Goal: Task Accomplishment & Management: Complete application form

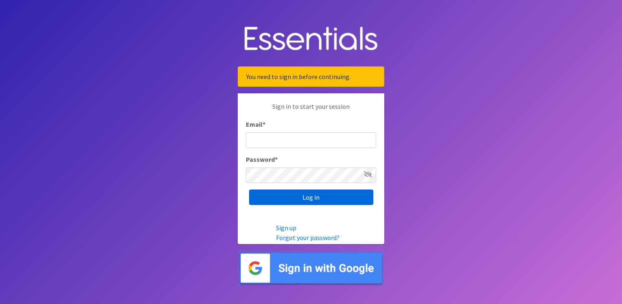
type input "[PERSON_NAME][EMAIL_ADDRESS][PERSON_NAME][DOMAIN_NAME]"
click at [310, 198] on input "Log in" at bounding box center [311, 196] width 124 height 15
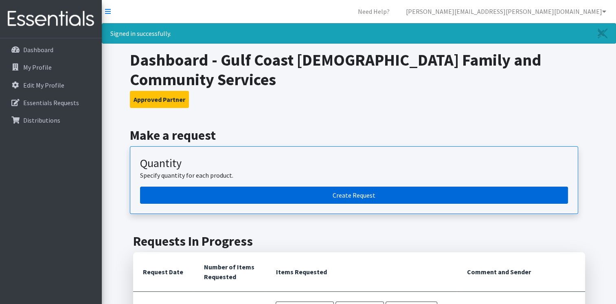
click at [346, 187] on link "Create Request" at bounding box center [354, 195] width 428 height 17
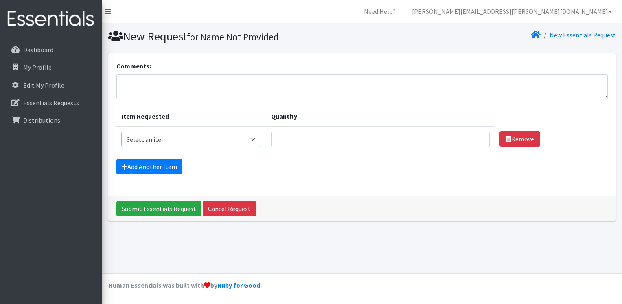
click at [205, 141] on select "Select an item Kids (Newborn) Kids (Preemie) Kids (Size 1) Kids (Size 2) Kids (…" at bounding box center [191, 139] width 141 height 15
select select "739"
click at [121, 132] on select "Select an item Kids (Newborn) Kids (Preemie) Kids (Size 1) Kids (Size 2) Kids (…" at bounding box center [191, 139] width 141 height 15
click at [290, 140] on input "Quantity" at bounding box center [380, 139] width 219 height 15
type input "1250"
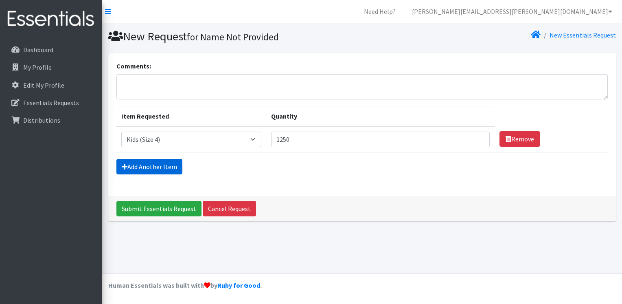
click at [153, 163] on link "Add Another Item" at bounding box center [150, 166] width 66 height 15
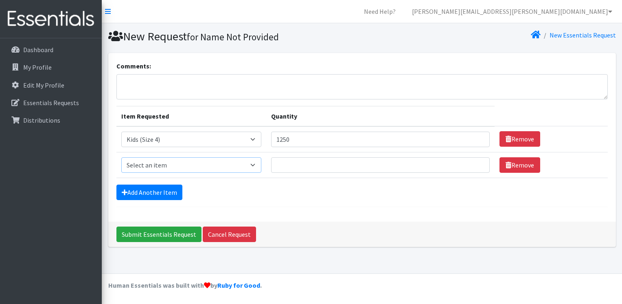
click at [161, 161] on select "Select an item Kids (Newborn) Kids (Preemie) Kids (Size 1) Kids (Size 2) Kids (…" at bounding box center [191, 164] width 141 height 15
select select "740"
click at [121, 157] on select "Select an item Kids (Newborn) Kids (Preemie) Kids (Size 1) Kids (Size 2) Kids (…" at bounding box center [191, 164] width 141 height 15
click at [292, 171] on input "Quantity" at bounding box center [380, 164] width 219 height 15
type input "1250"
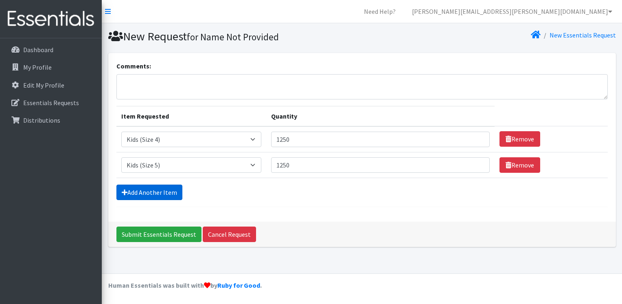
click at [152, 189] on link "Add Another Item" at bounding box center [150, 192] width 66 height 15
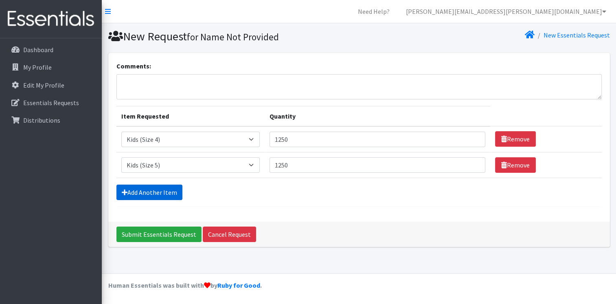
scroll to position [4, 0]
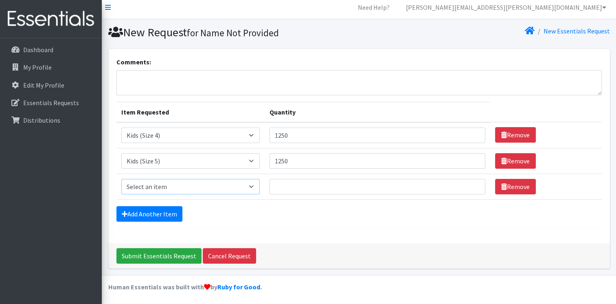
click at [165, 185] on select "Select an item Kids (Newborn) Kids (Preemie) Kids (Size 1) Kids (Size 2) Kids (…" at bounding box center [190, 186] width 138 height 15
select select "742"
click at [121, 179] on select "Select an item Kids (Newborn) Kids (Preemie) Kids (Size 1) Kids (Size 2) Kids (…" at bounding box center [190, 186] width 138 height 15
click at [293, 184] on input "Quantity" at bounding box center [378, 186] width 216 height 15
type input "1250"
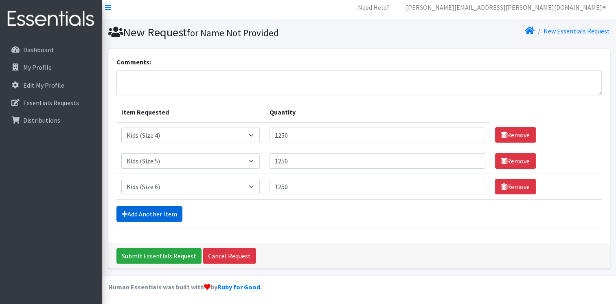
click at [158, 211] on link "Add Another Item" at bounding box center [150, 213] width 66 height 15
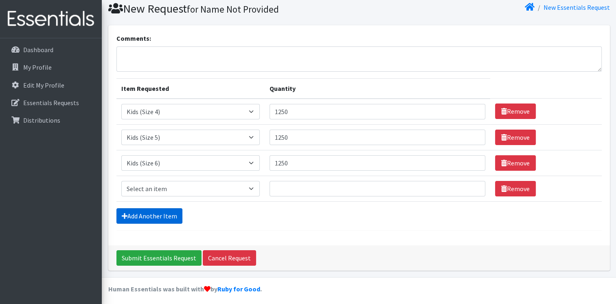
scroll to position [30, 0]
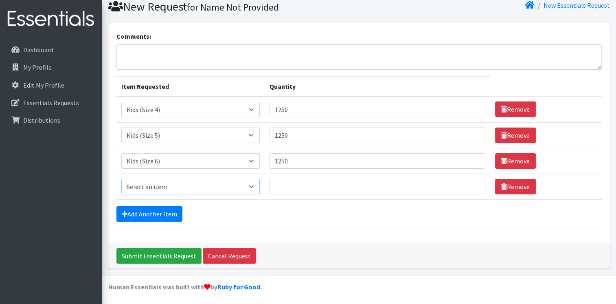
click at [167, 188] on select "Select an item Kids (Newborn) Kids (Preemie) Kids (Size 1) Kids (Size 2) Kids (…" at bounding box center [190, 186] width 138 height 15
select select "756"
click at [121, 179] on select "Select an item Kids (Newborn) Kids (Preemie) Kids (Size 1) Kids (Size 2) Kids (…" at bounding box center [190, 186] width 138 height 15
click at [290, 183] on input "Quantity" at bounding box center [378, 186] width 216 height 15
type input "1250"
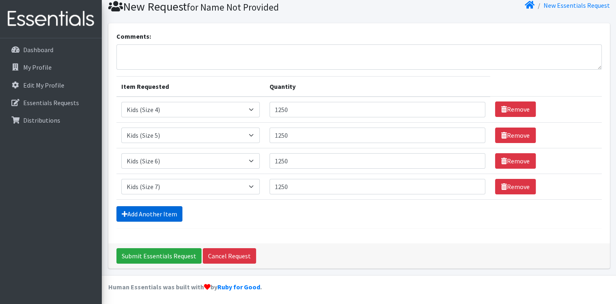
click at [150, 212] on link "Add Another Item" at bounding box center [150, 213] width 66 height 15
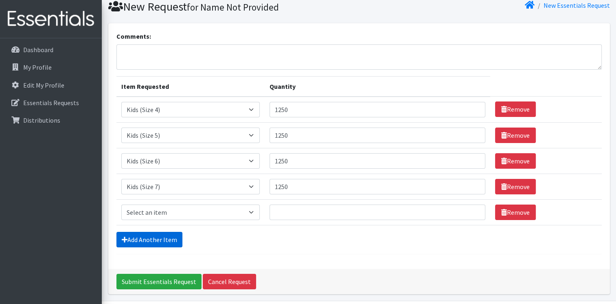
scroll to position [55, 0]
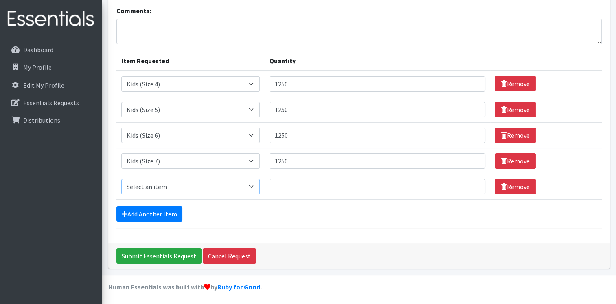
click at [184, 186] on select "Select an item Kids (Newborn) Kids (Preemie) Kids (Size 1) Kids (Size 2) Kids (…" at bounding box center [190, 186] width 138 height 15
select select "1352"
click at [121, 179] on select "Select an item Kids (Newborn) Kids (Preemie) Kids (Size 1) Kids (Size 2) Kids (…" at bounding box center [190, 186] width 138 height 15
click at [294, 187] on input "Quantity" at bounding box center [378, 186] width 216 height 15
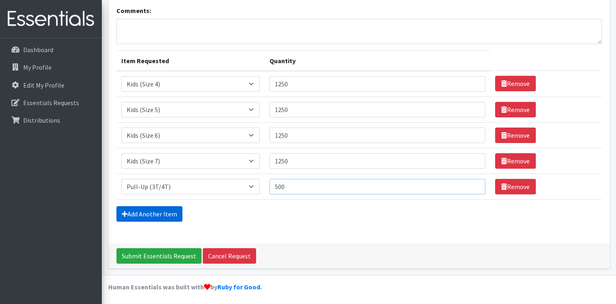
type input "500"
click at [145, 213] on link "Add Another Item" at bounding box center [150, 213] width 66 height 15
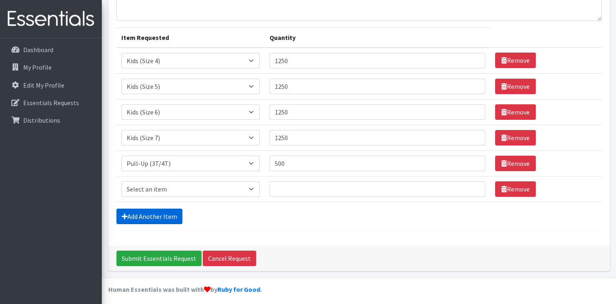
scroll to position [81, 0]
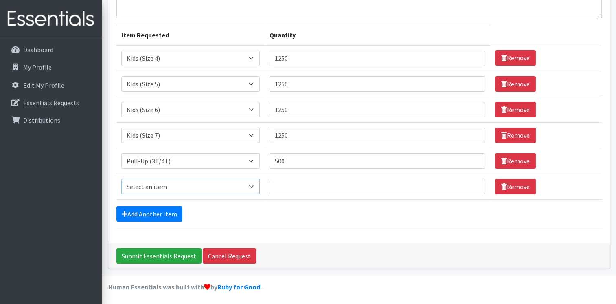
click at [163, 187] on select "Select an item Kids (Newborn) Kids (Preemie) Kids (Size 1) Kids (Size 2) Kids (…" at bounding box center [190, 186] width 138 height 15
select select "731"
click at [121, 179] on select "Select an item Kids (Newborn) Kids (Preemie) Kids (Size 1) Kids (Size 2) Kids (…" at bounding box center [190, 186] width 138 height 15
click at [290, 190] on input "Quantity" at bounding box center [378, 186] width 216 height 15
type input "500"
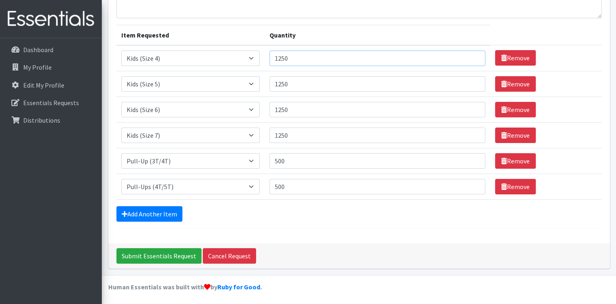
click at [300, 58] on input "1250" at bounding box center [378, 58] width 216 height 15
type input "1500"
click at [295, 84] on input "1250" at bounding box center [378, 83] width 216 height 15
type input "1500"
click at [293, 110] on input "1250" at bounding box center [378, 109] width 216 height 15
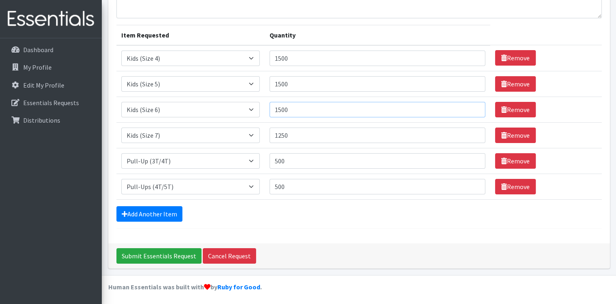
type input "1500"
click at [148, 257] on input "Submit Essentials Request" at bounding box center [159, 255] width 85 height 15
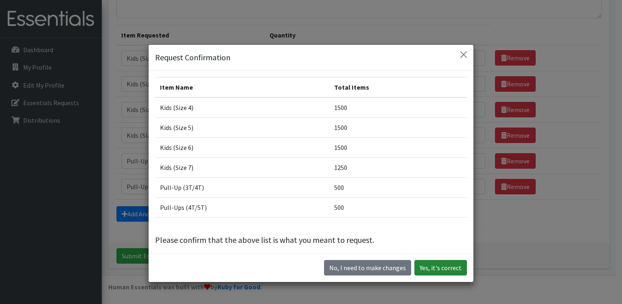
click at [439, 270] on button "Yes, it's correct" at bounding box center [441, 267] width 53 height 15
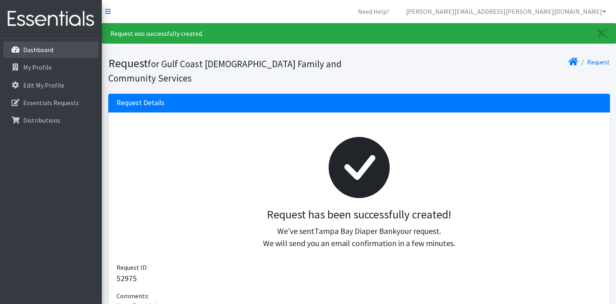
click at [55, 47] on link "Dashboard" at bounding box center [50, 50] width 95 height 16
